Goal: Information Seeking & Learning: Learn about a topic

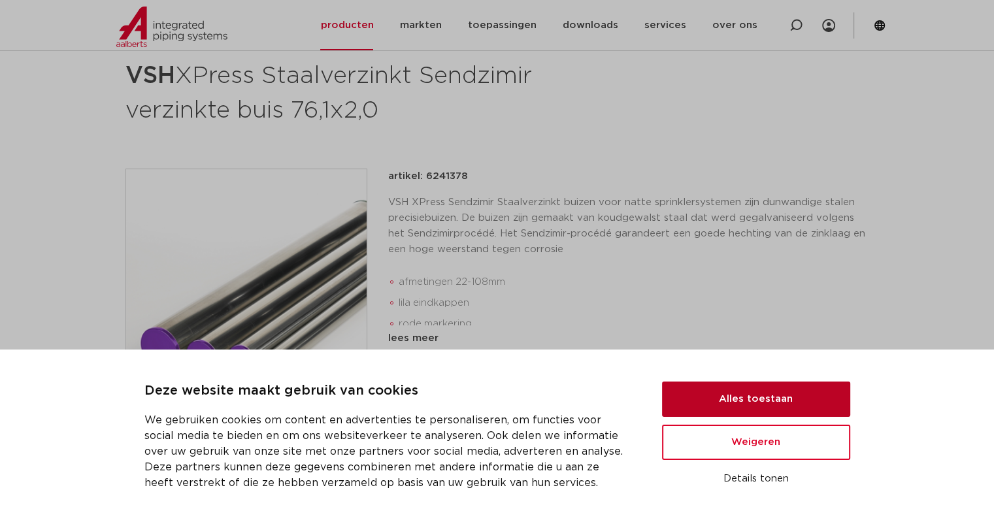
click at [752, 394] on button "Alles toestaan" at bounding box center [756, 399] width 188 height 35
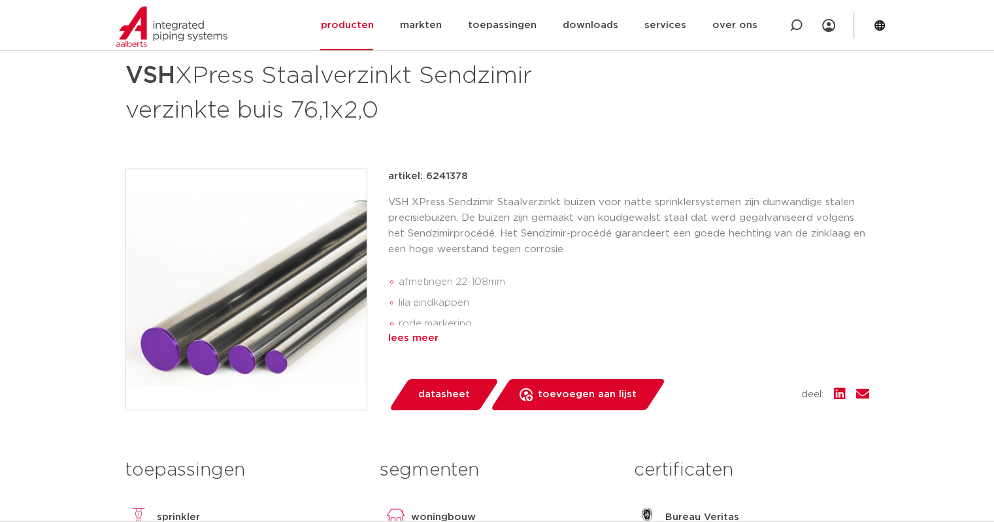
click at [407, 334] on div "lees meer" at bounding box center [628, 339] width 481 height 16
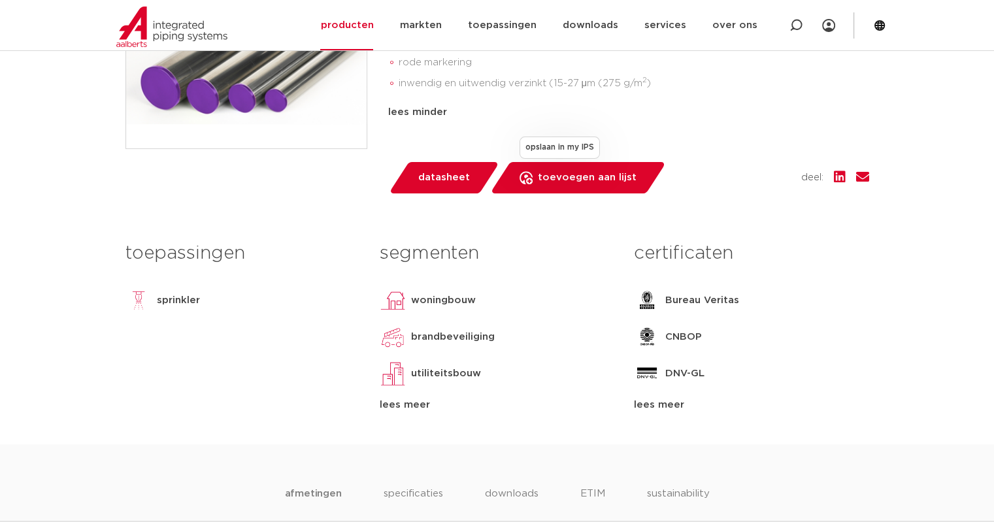
scroll to position [523, 0]
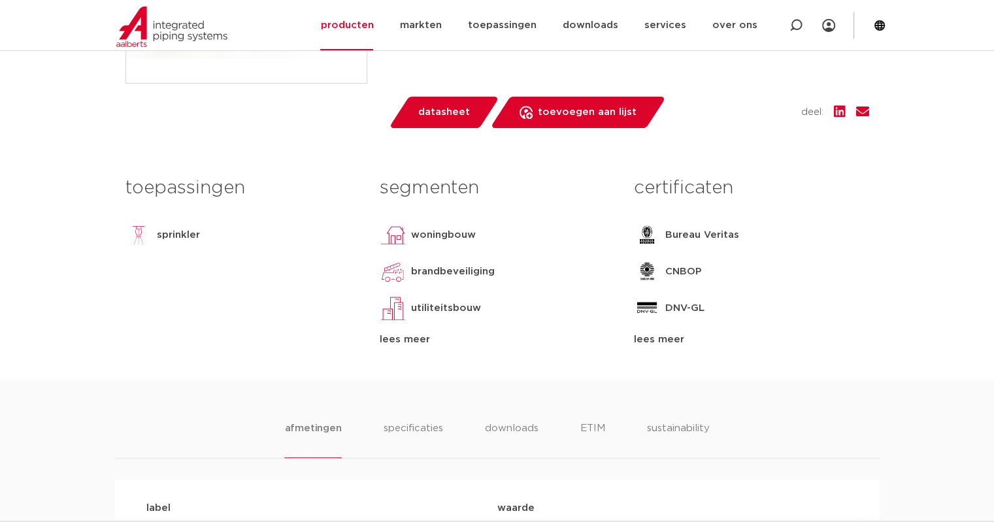
click at [409, 339] on div "lees meer" at bounding box center [497, 340] width 235 height 16
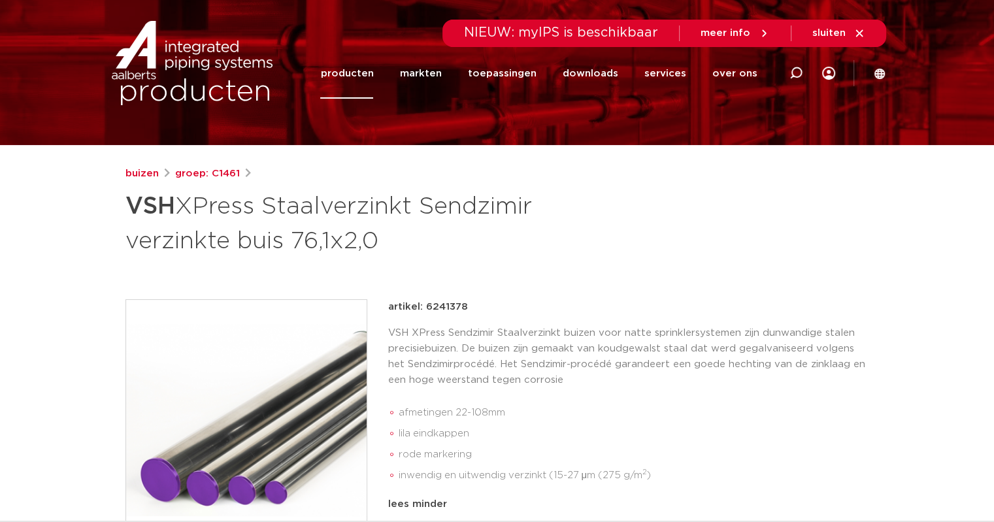
scroll to position [0, 0]
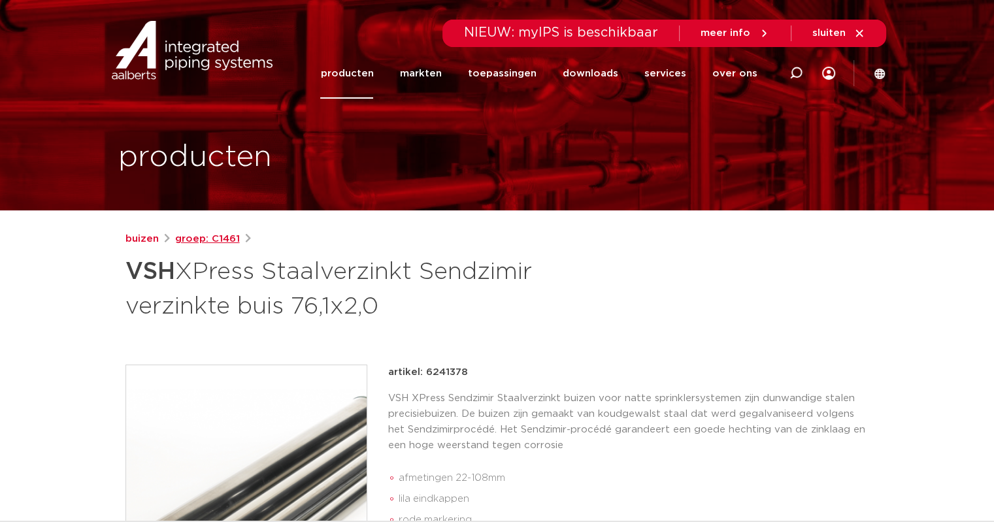
click at [205, 236] on link "groep: C1461" at bounding box center [207, 239] width 65 height 16
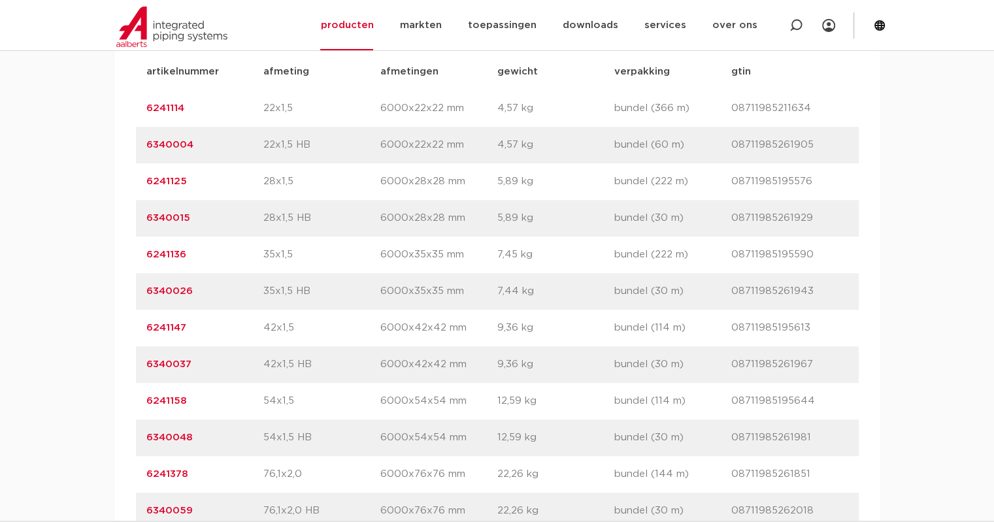
scroll to position [1046, 0]
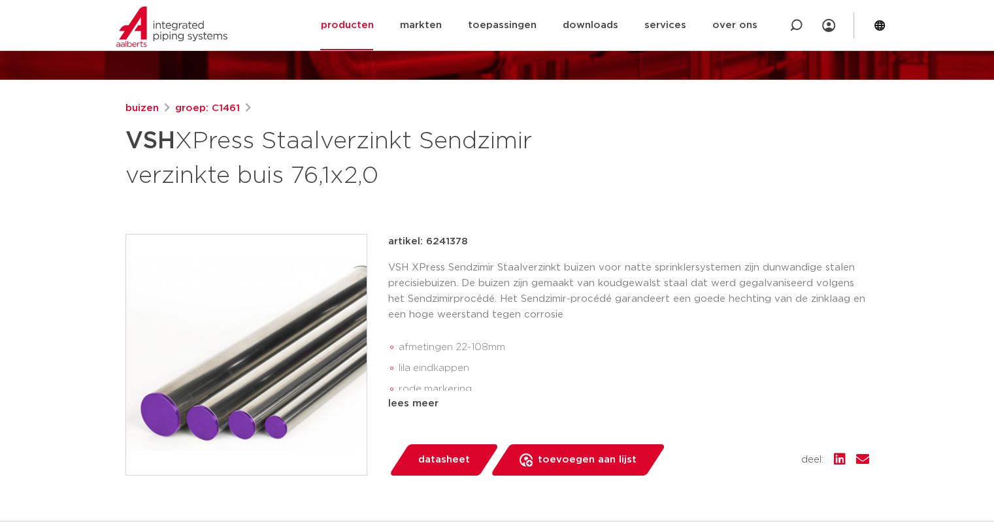
scroll to position [196, 0]
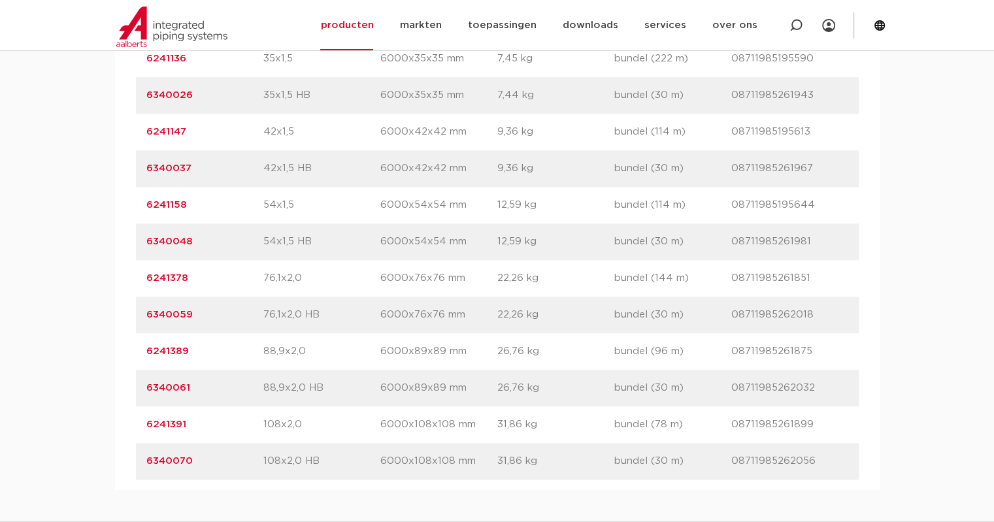
click at [175, 349] on link "6241389" at bounding box center [167, 352] width 42 height 10
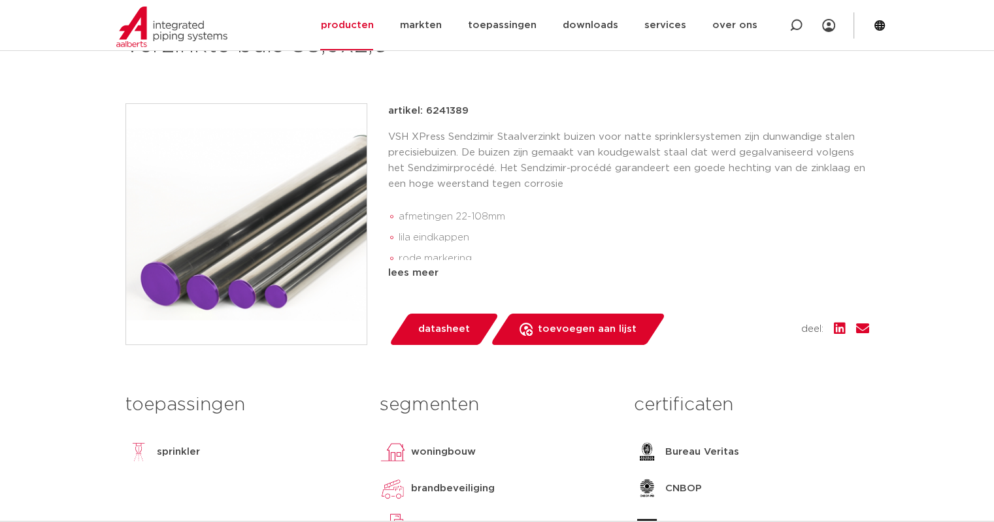
scroll to position [131, 0]
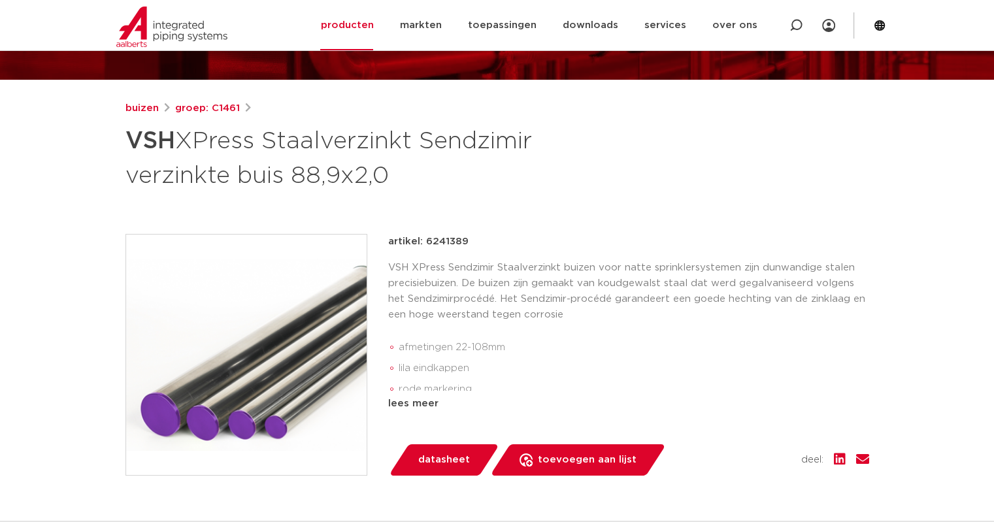
click at [416, 401] on div "lees meer" at bounding box center [628, 404] width 481 height 16
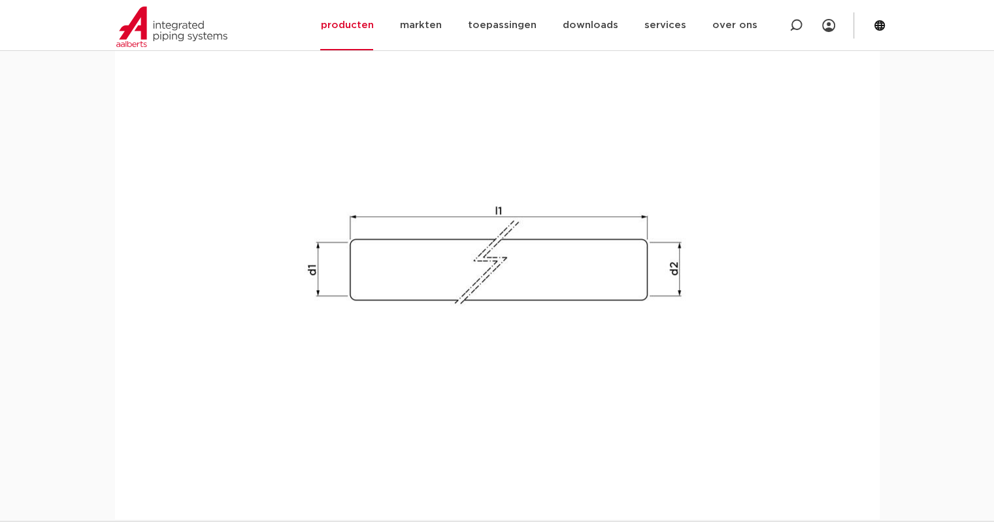
scroll to position [754, 0]
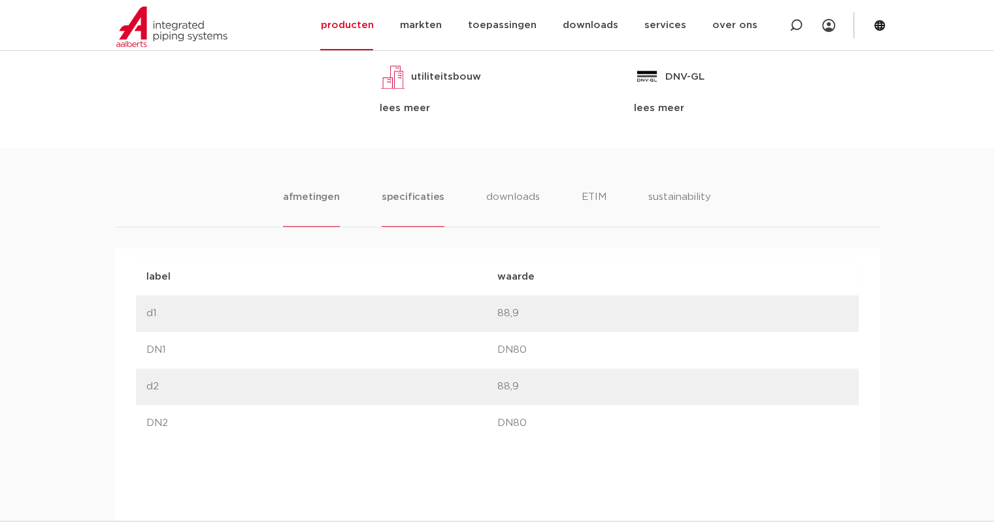
click at [409, 195] on li "specificaties" at bounding box center [413, 208] width 63 height 37
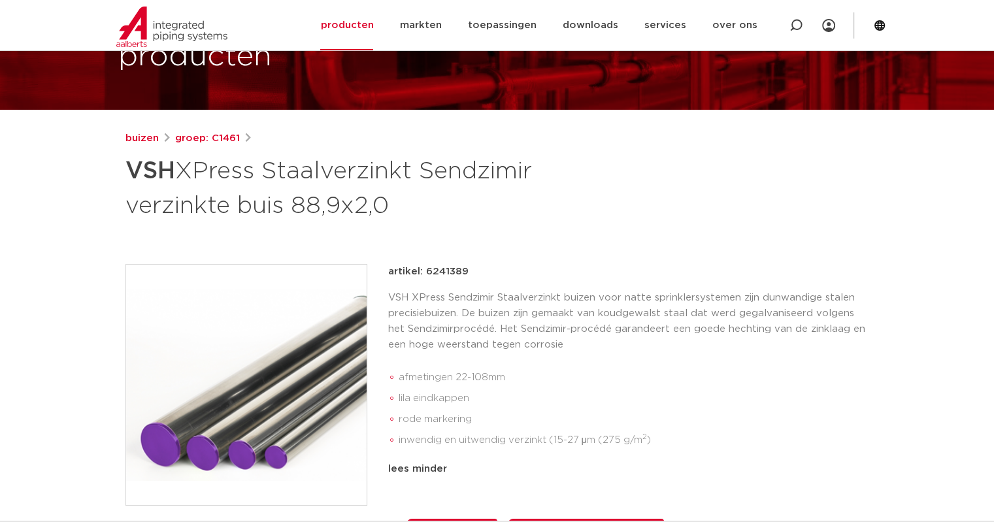
scroll to position [0, 0]
